Goal: Information Seeking & Learning: Understand process/instructions

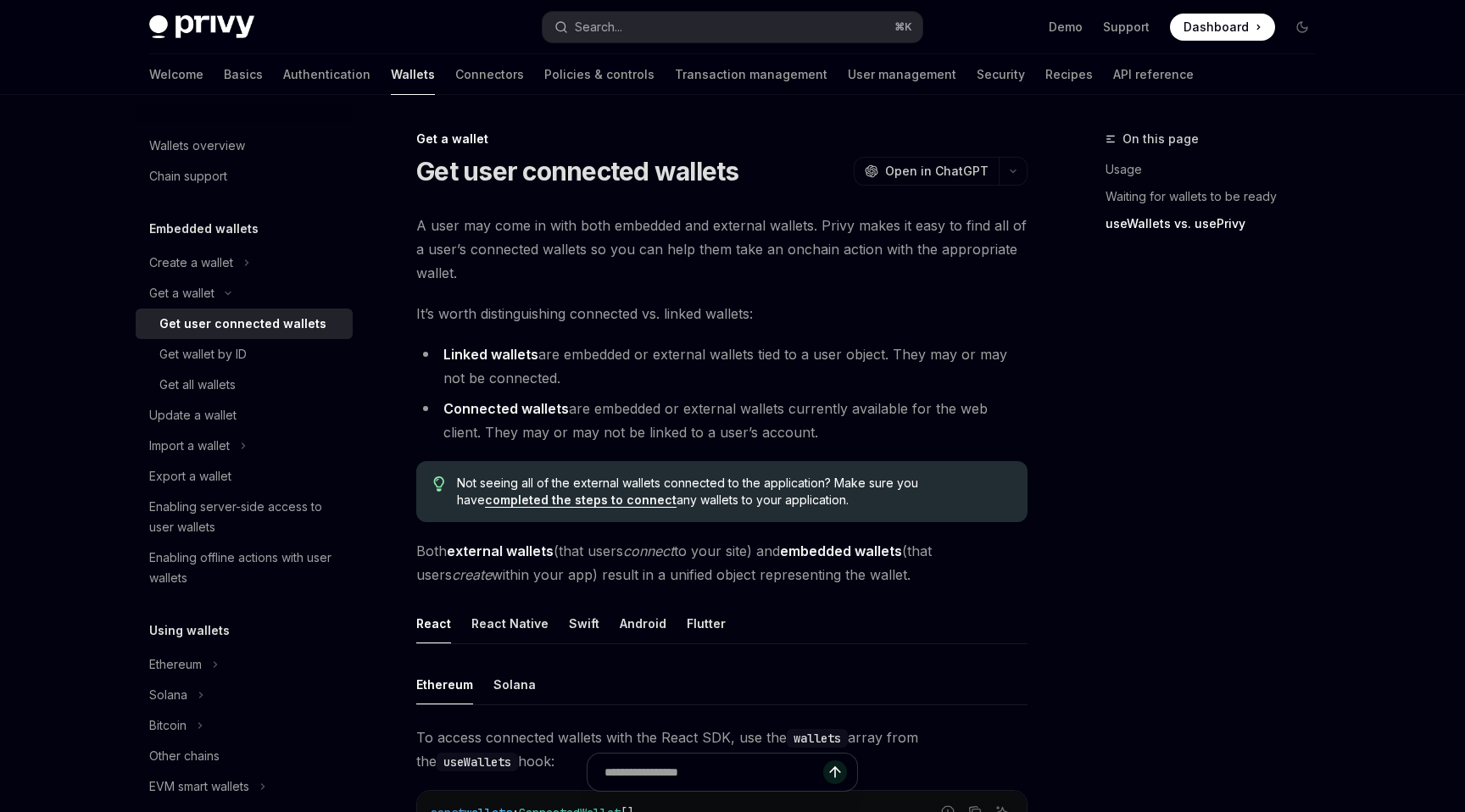
scroll to position [1452, 0]
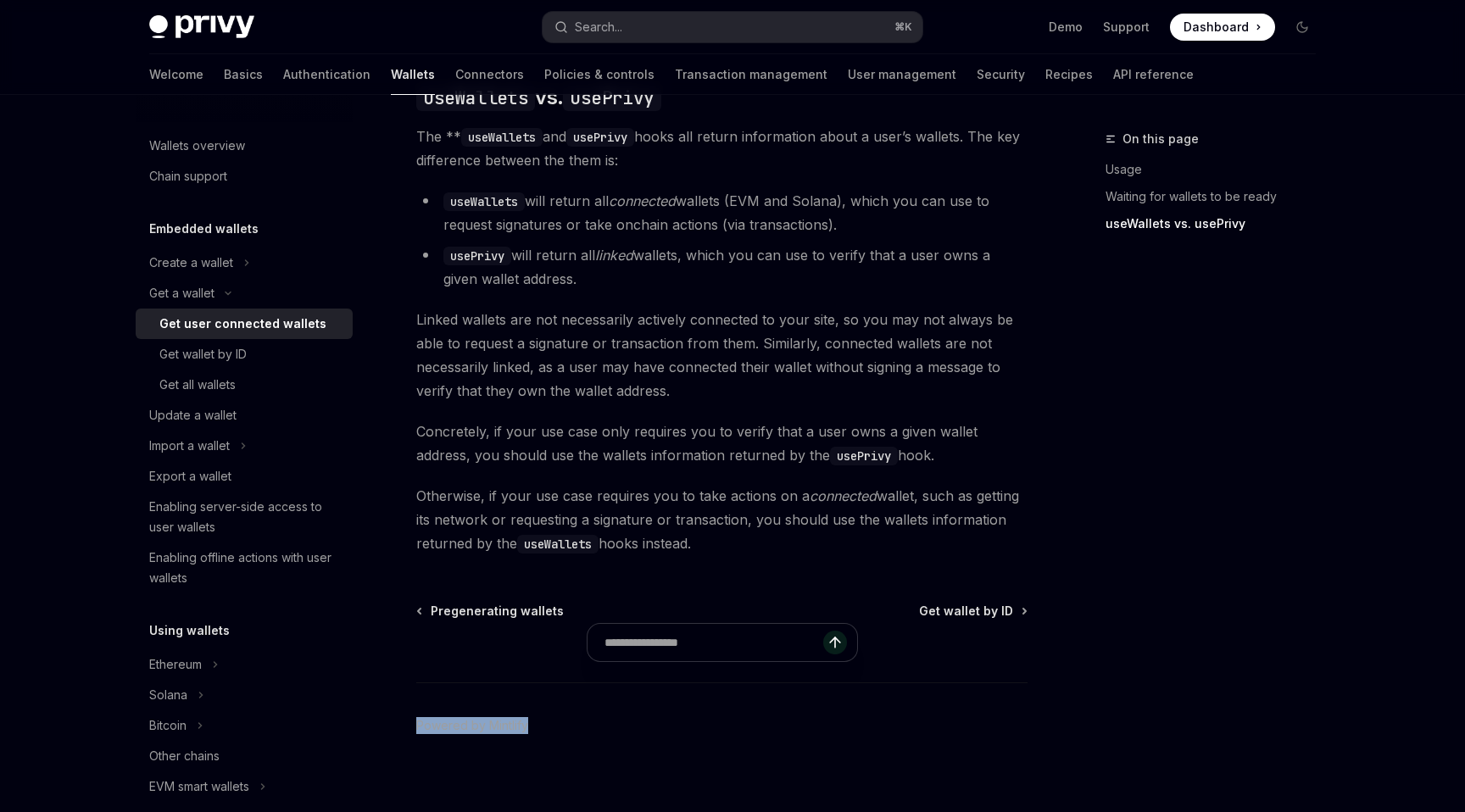
drag, startPoint x: 542, startPoint y: 713, endPoint x: 406, endPoint y: 710, distance: 136.0
copy link "Powered by Mintlify"
click at [497, 717] on link "Powered by Mintlify" at bounding box center [472, 725] width 112 height 17
click at [1178, 256] on div "On this page Usage Waiting for wallets to be ready useWallets vs. usePrivy" at bounding box center [1200, 470] width 257 height 682
